Goal: Task Accomplishment & Management: Manage account settings

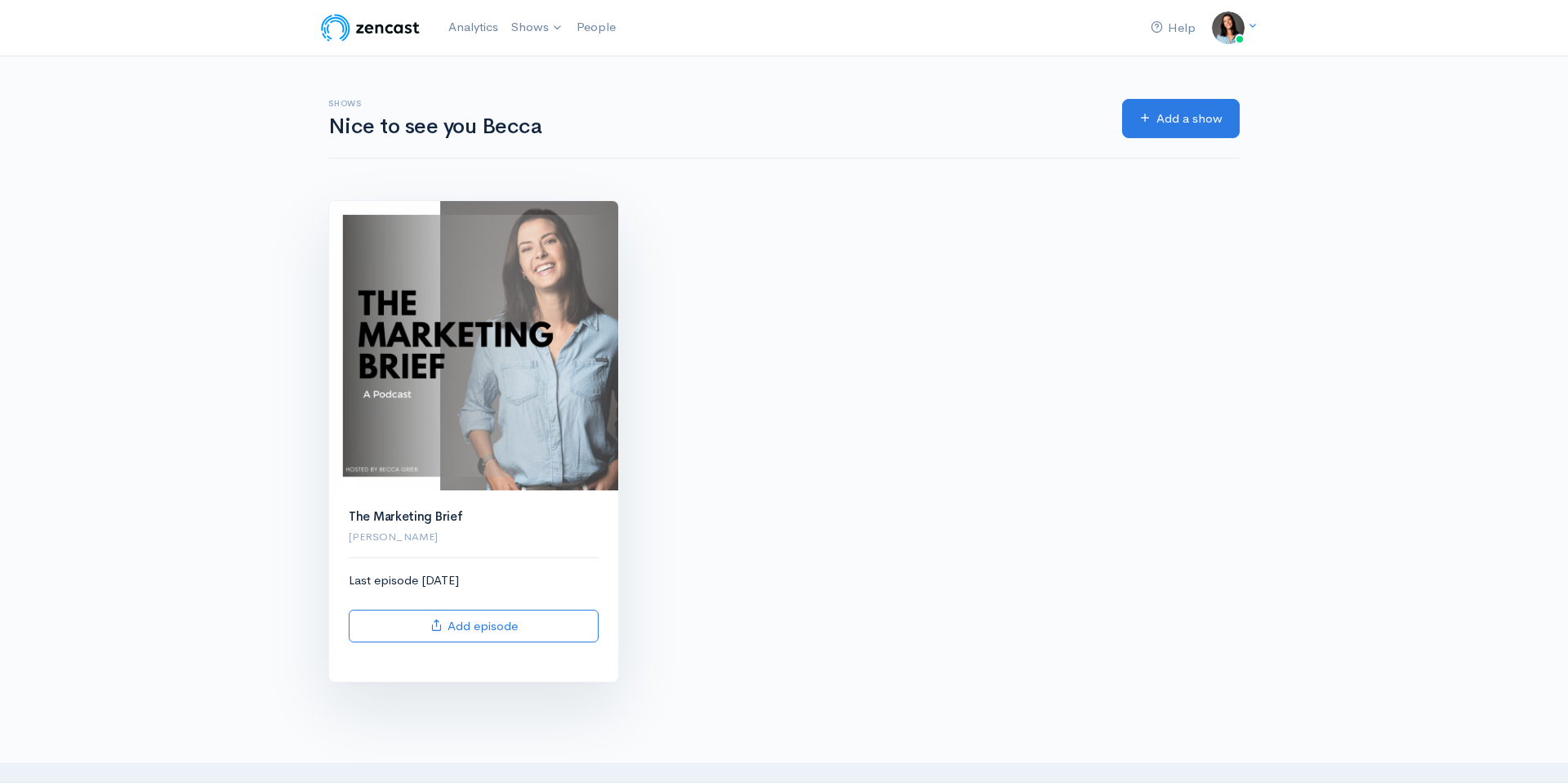
click at [507, 378] on img at bounding box center [474, 346] width 289 height 289
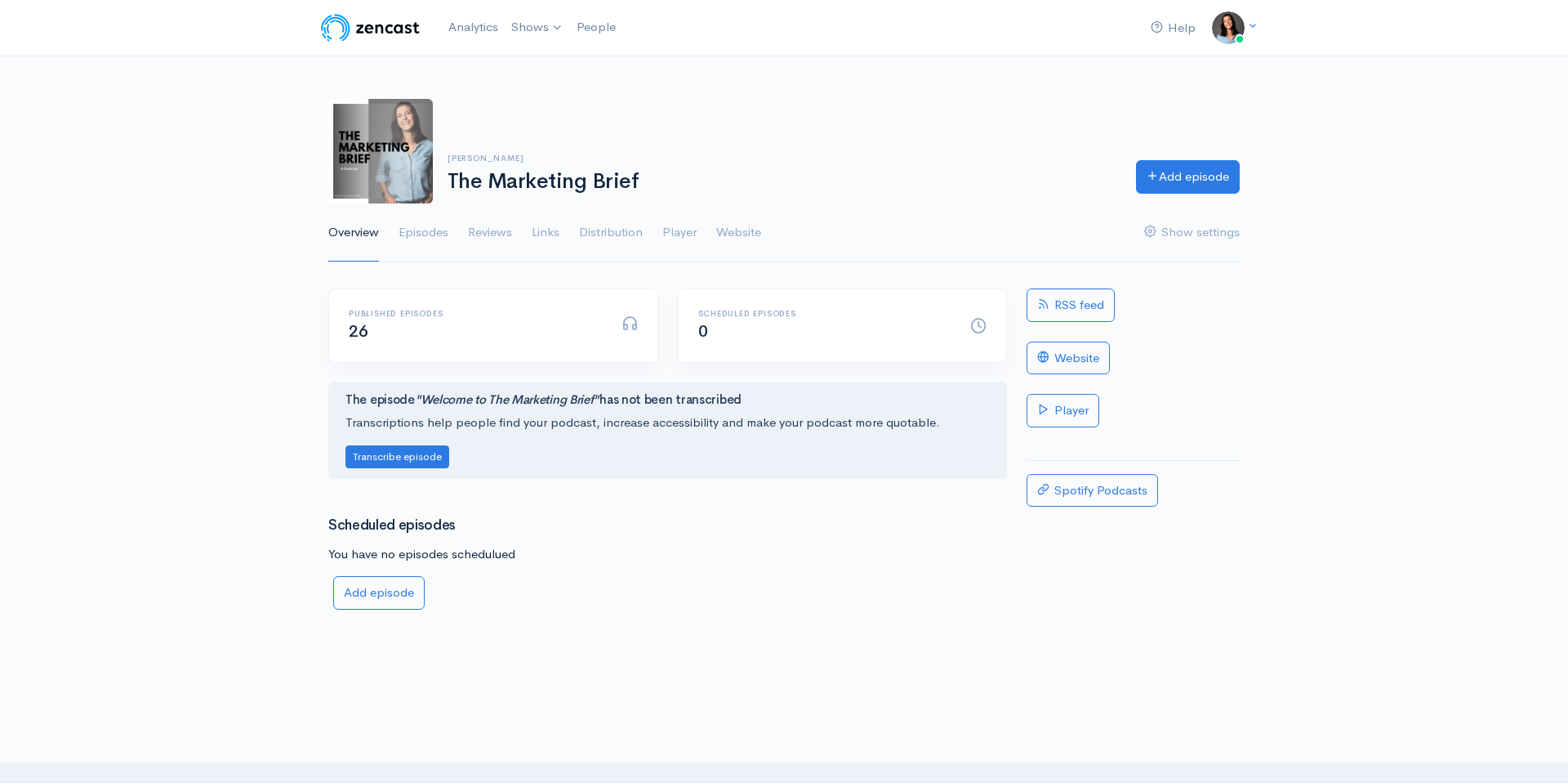
scroll to position [15, 0]
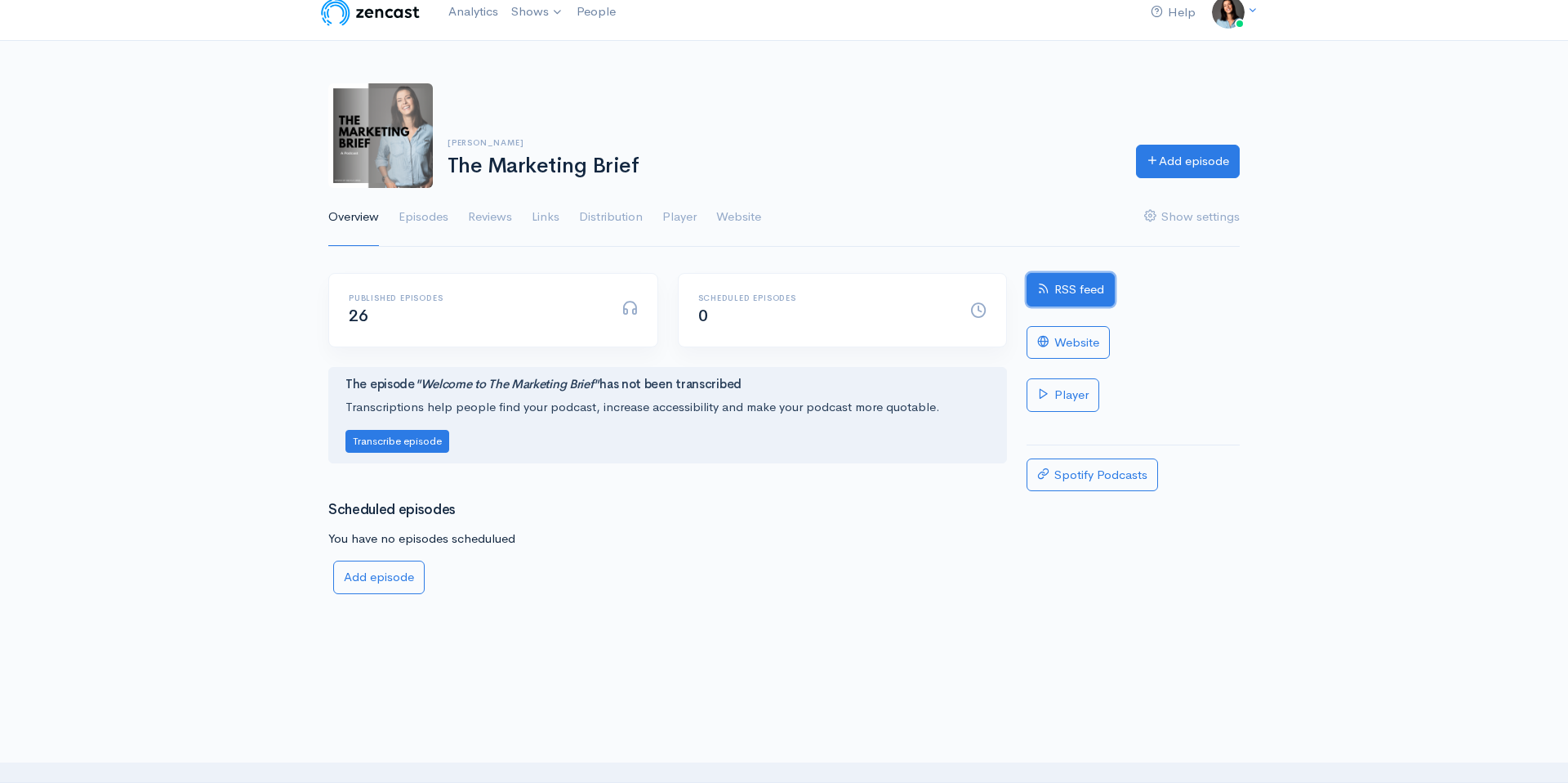
click at [1064, 288] on link "RSS feed" at bounding box center [1071, 289] width 89 height 34
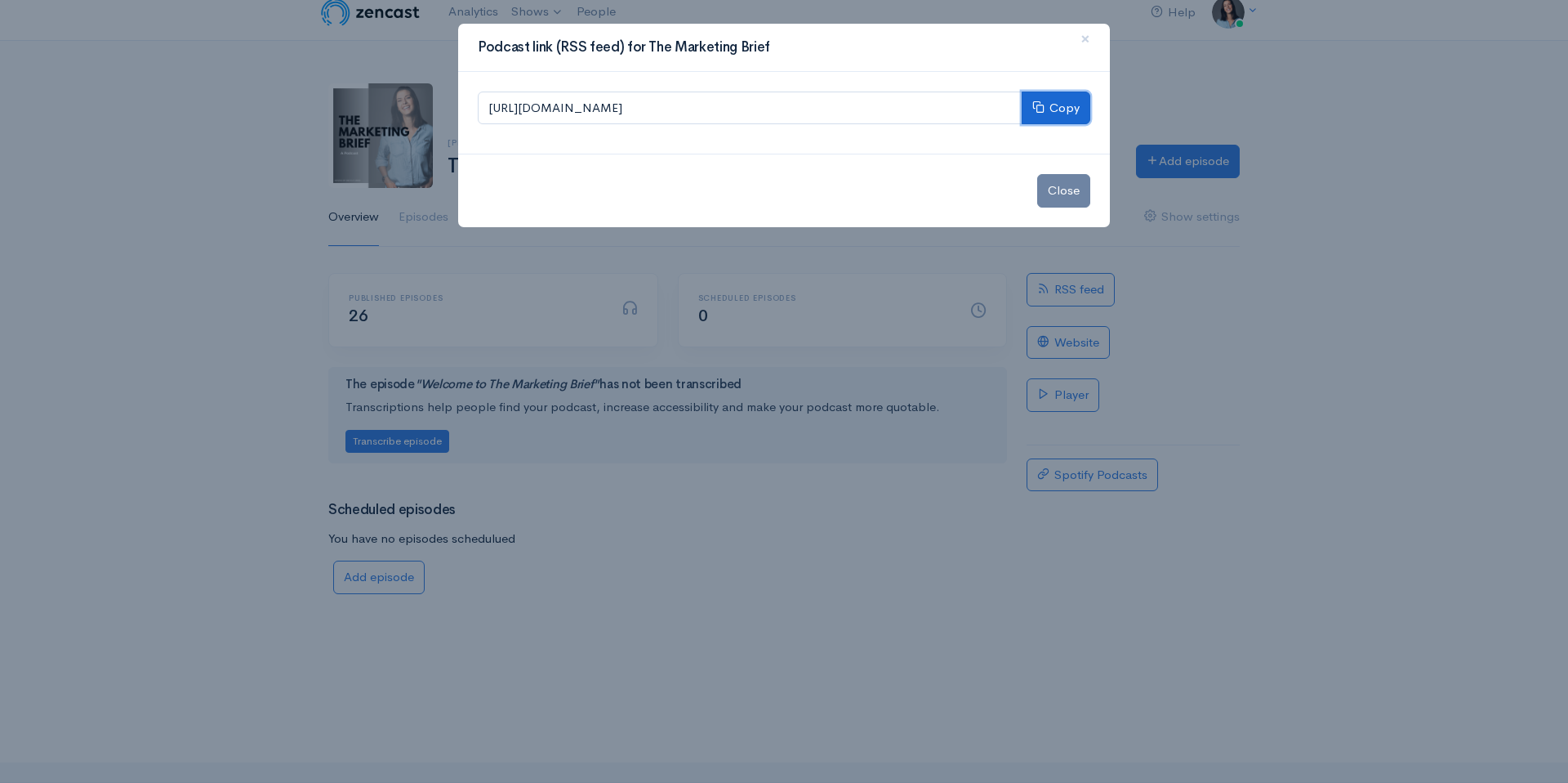
click at [1048, 111] on button "Copy" at bounding box center [1055, 108] width 68 height 34
click at [1086, 39] on span "×" at bounding box center [1086, 39] width 10 height 24
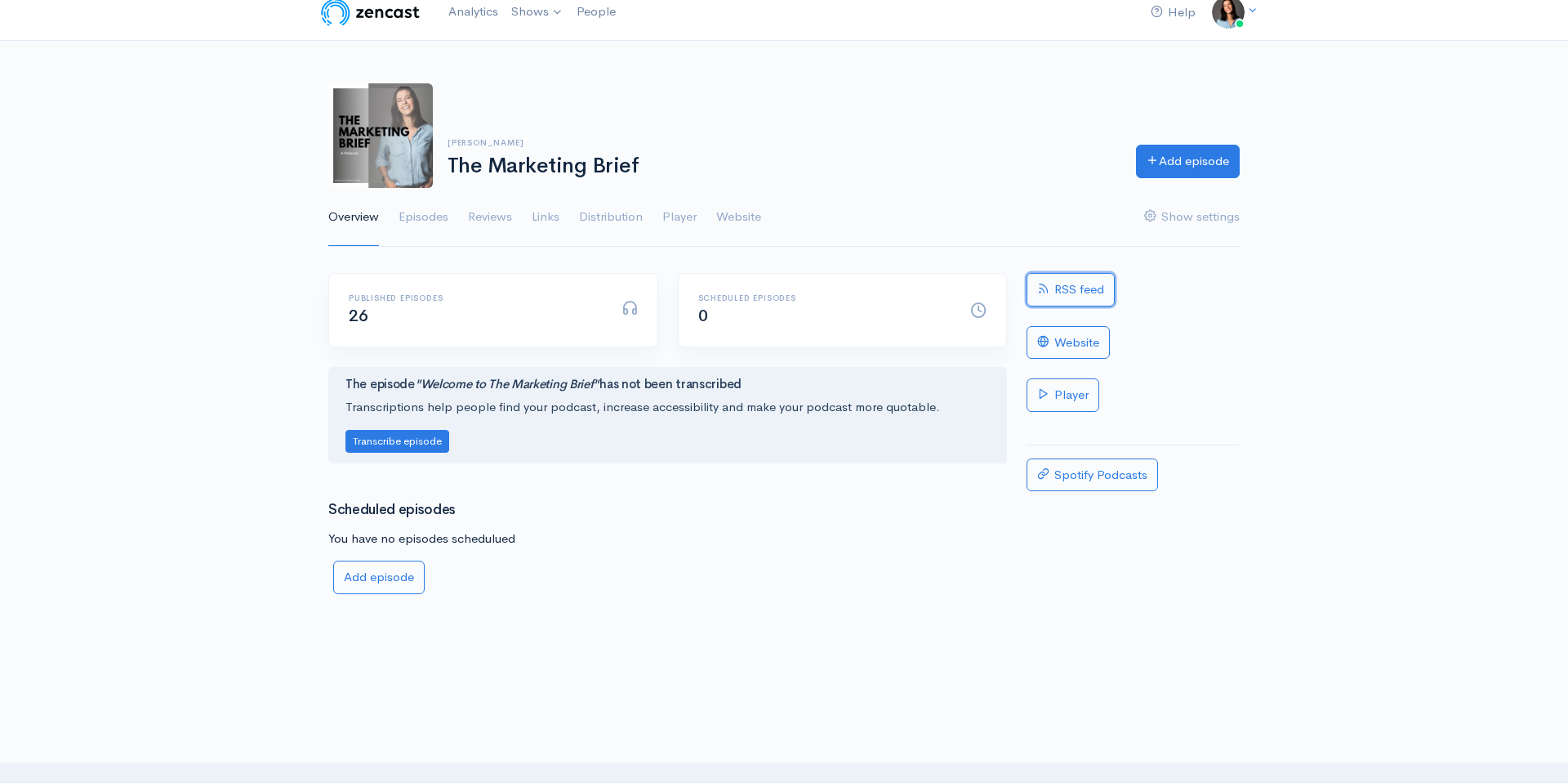
scroll to position [8, 0]
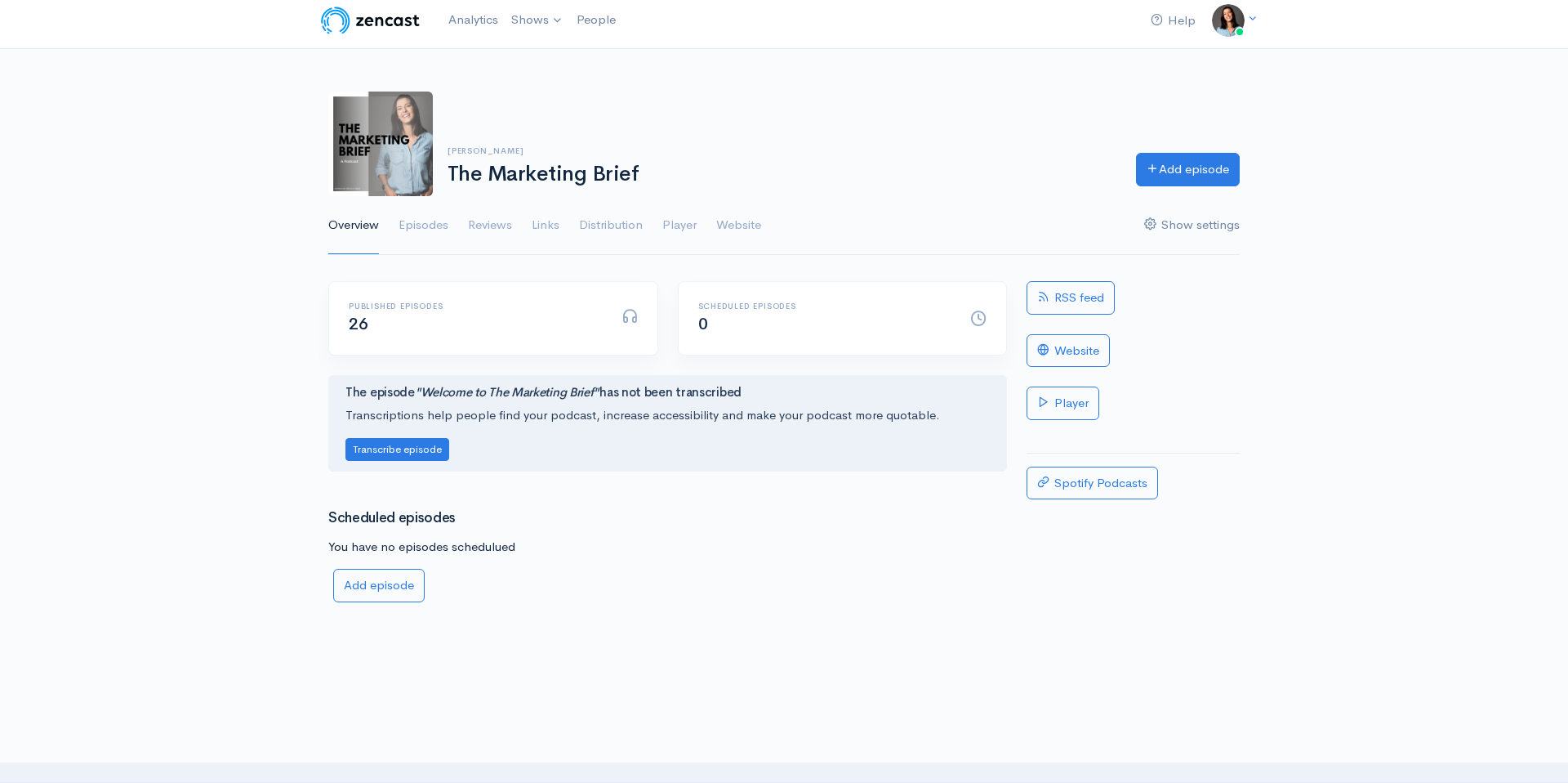
click at [1187, 228] on link "Show settings" at bounding box center [1192, 225] width 95 height 59
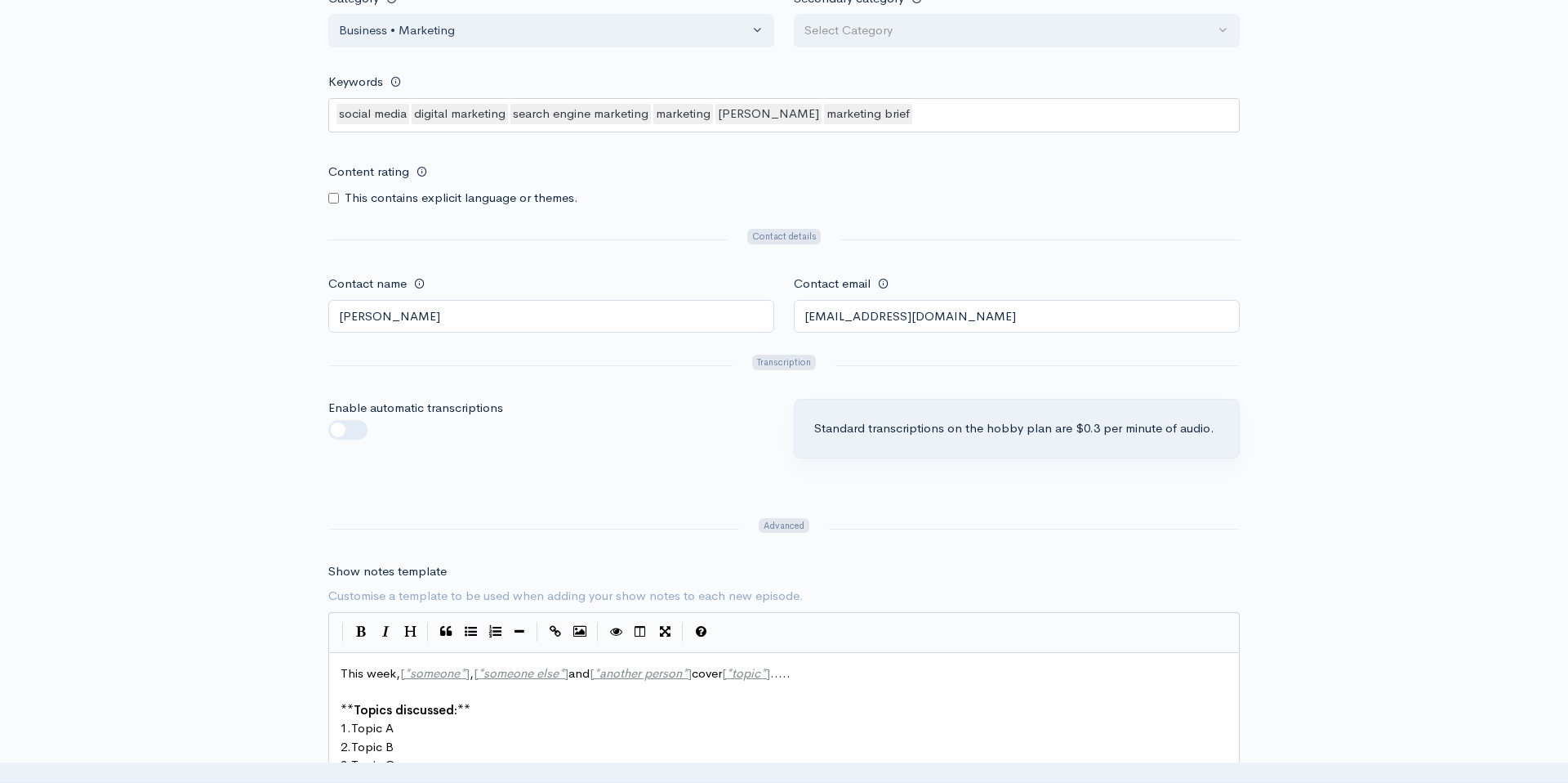
scroll to position [1429, 0]
click at [910, 321] on input "[EMAIL_ADDRESS][DOMAIN_NAME]" at bounding box center [1016, 315] width 446 height 34
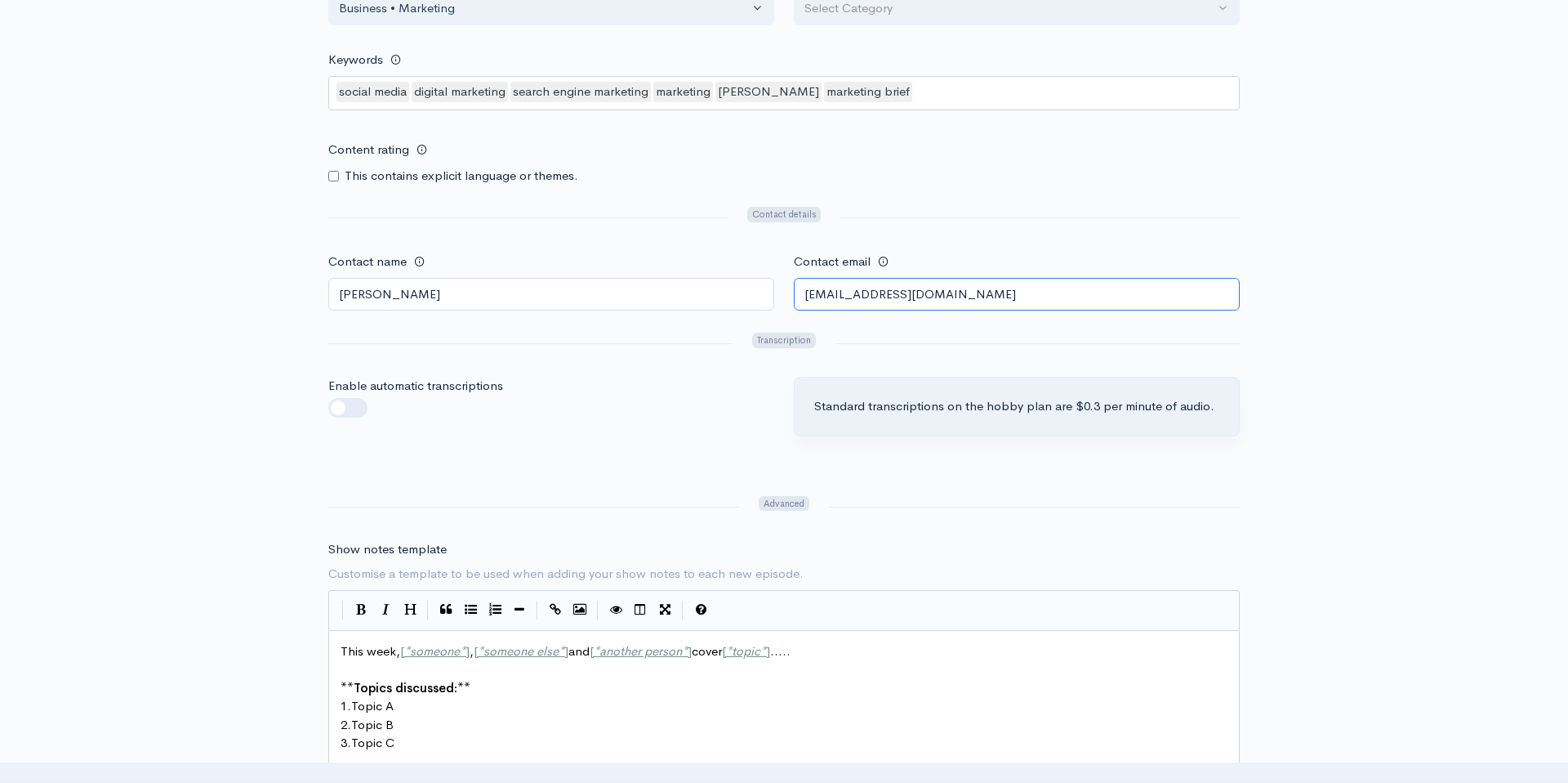
type input "[EMAIL_ADDRESS][DOMAIN_NAME]"
click at [657, 423] on div "Enable automatic transcriptions" at bounding box center [552, 425] width 466 height 97
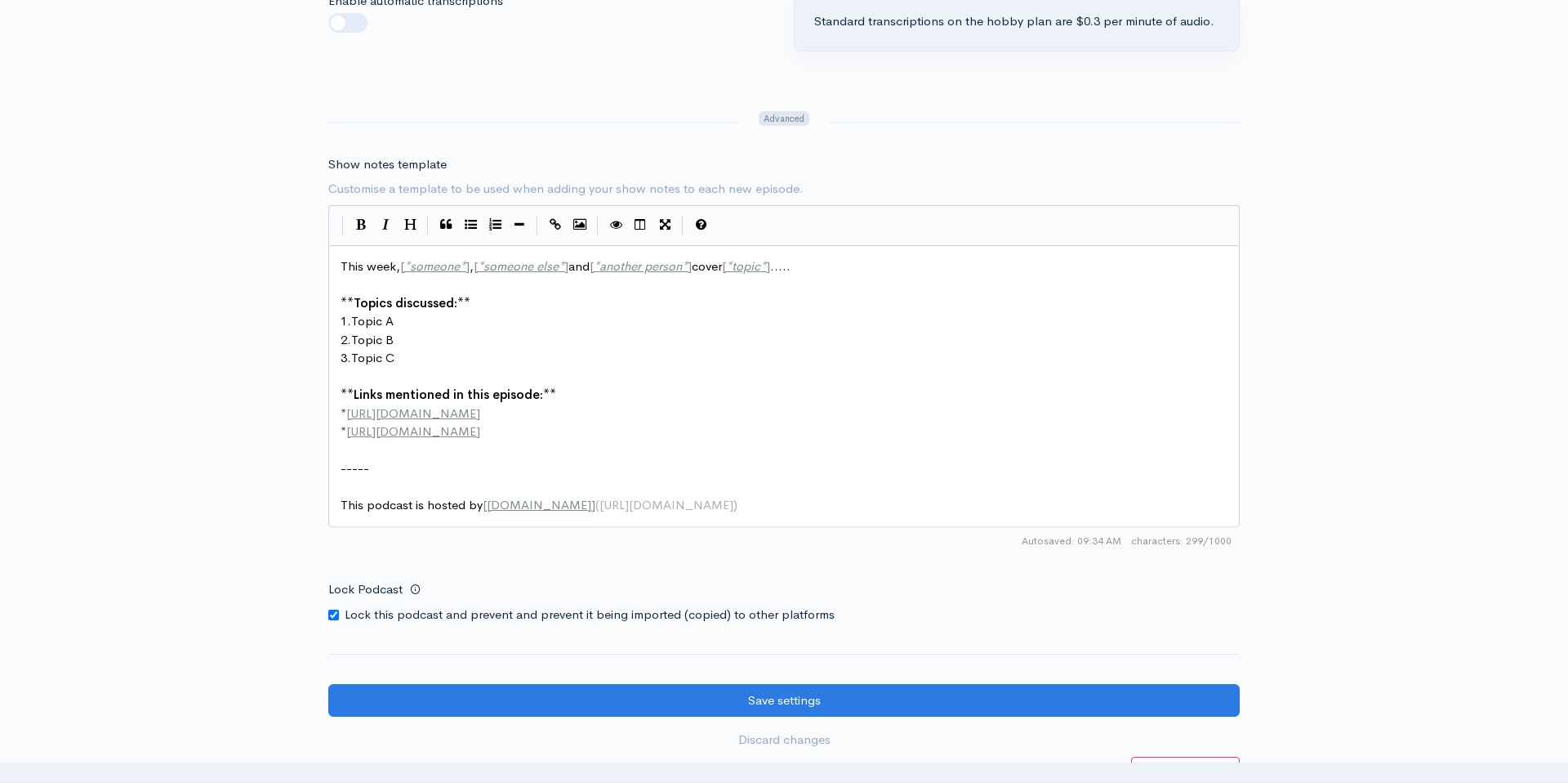
scroll to position [2044, 0]
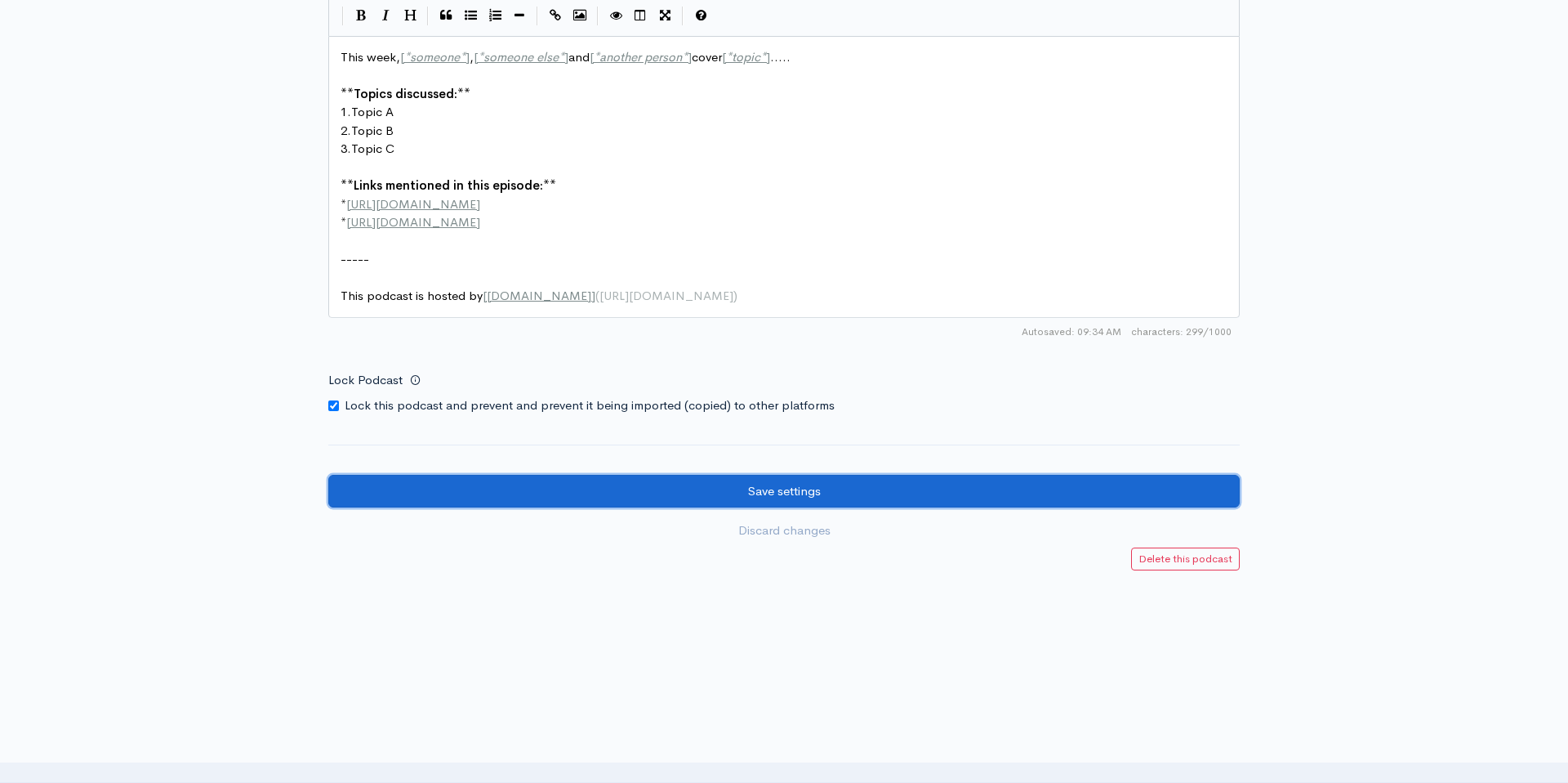
click at [845, 493] on input "Save settings" at bounding box center [784, 491] width 912 height 34
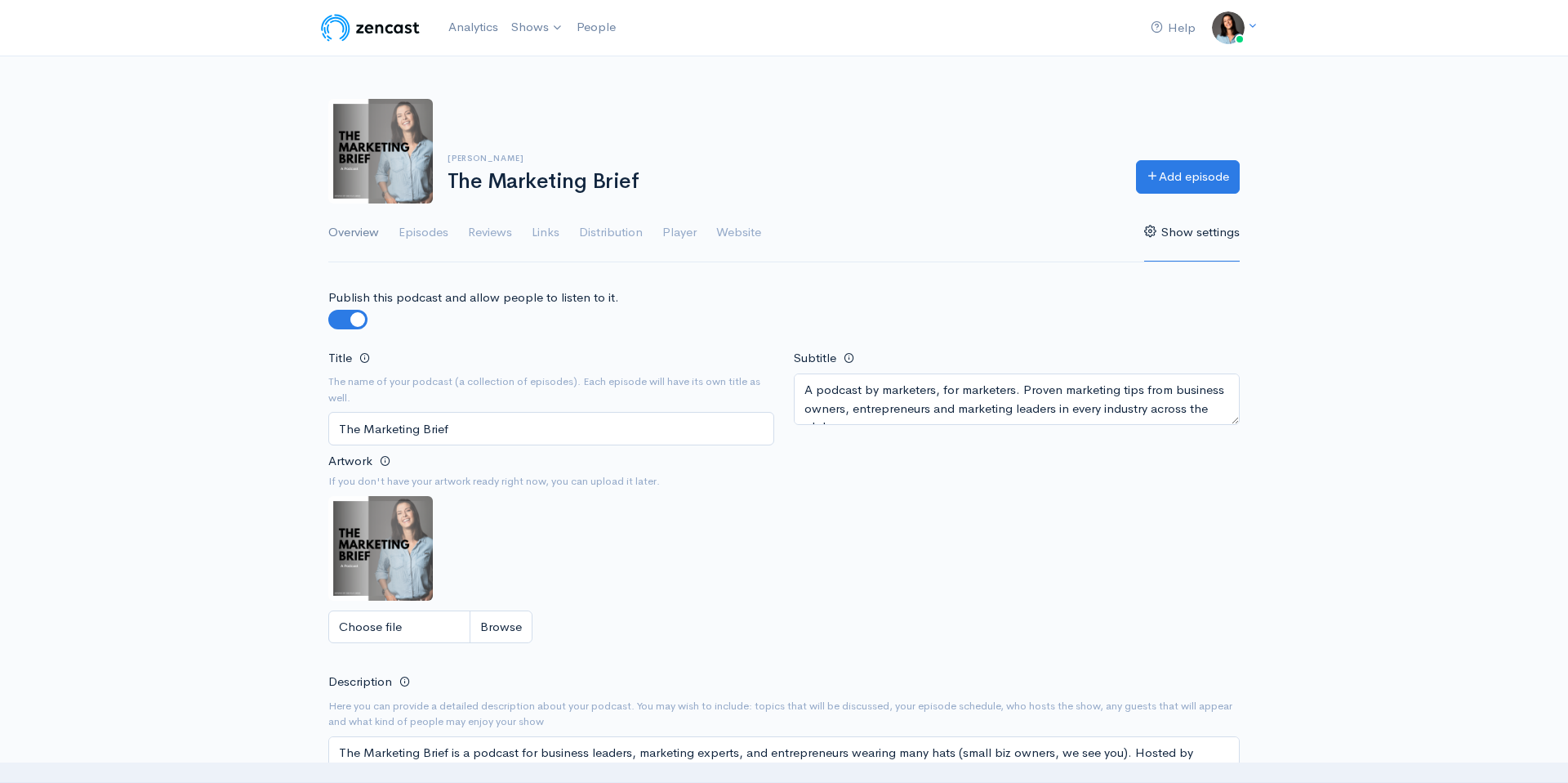
click at [347, 231] on link "Overview" at bounding box center [353, 232] width 51 height 59
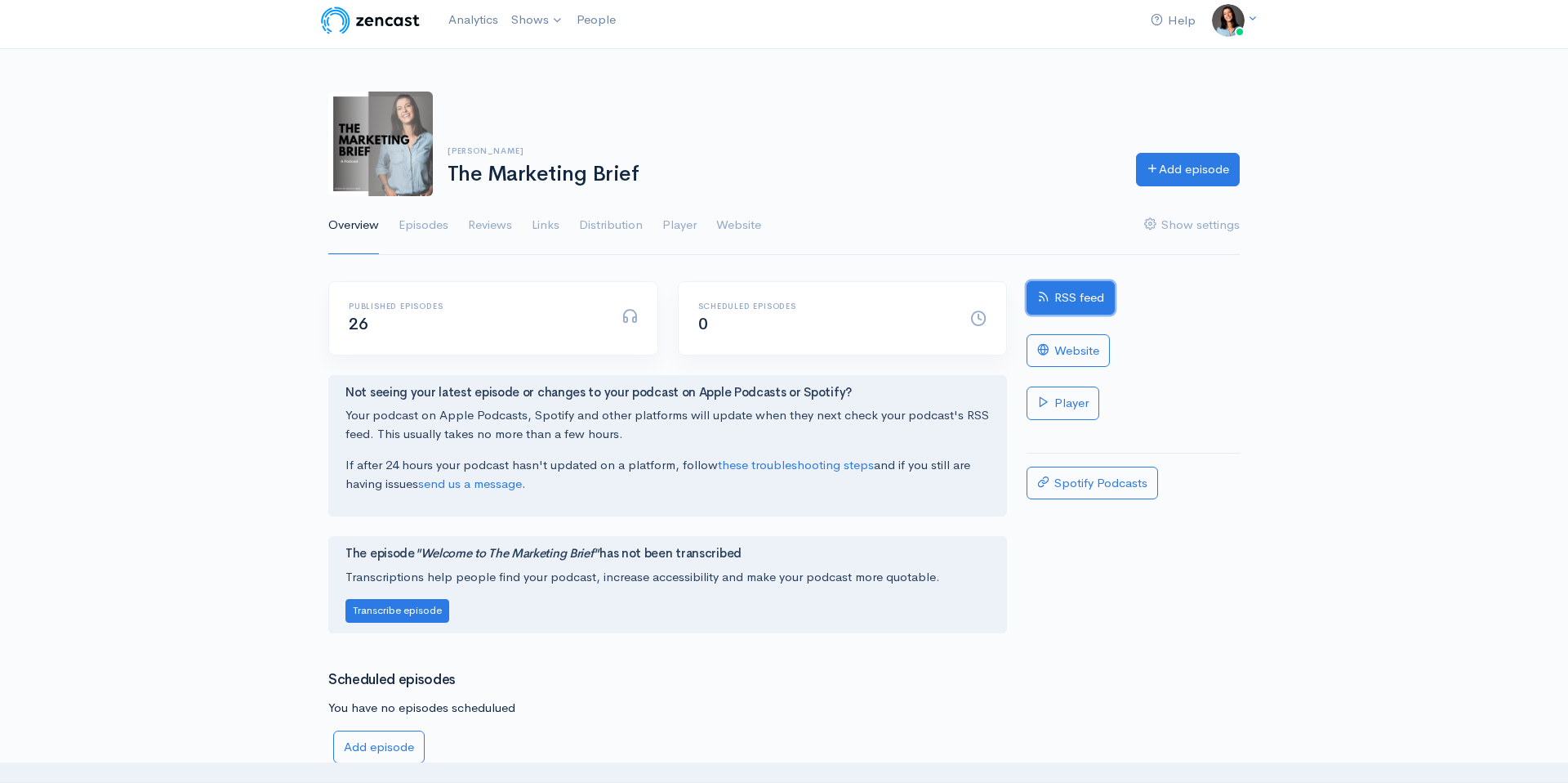
scroll to position [8, 0]
click at [1095, 294] on link "RSS feed" at bounding box center [1071, 297] width 89 height 34
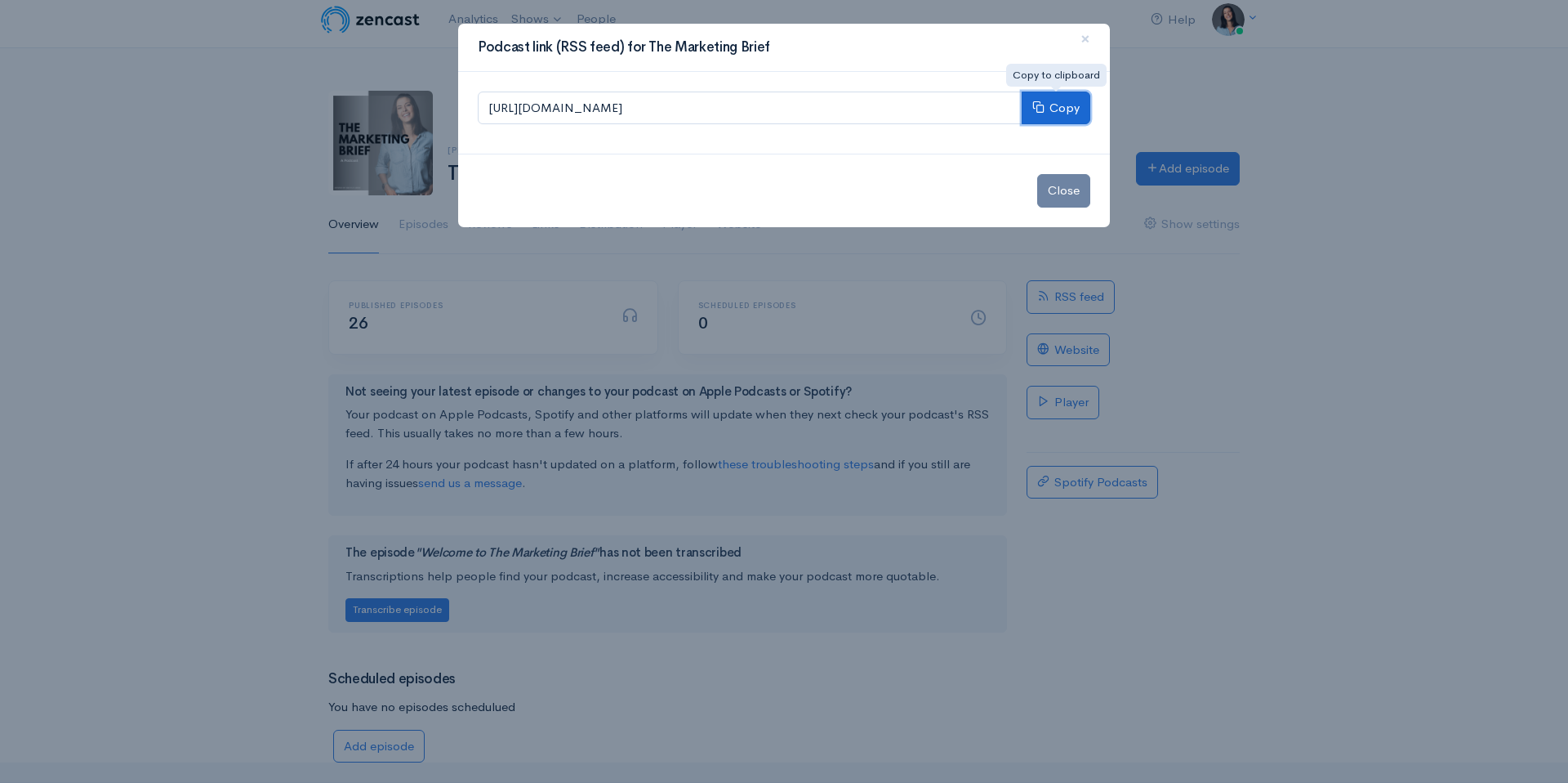
click at [1043, 104] on icon at bounding box center [1039, 106] width 13 height 13
click at [1086, 40] on span "×" at bounding box center [1086, 39] width 10 height 24
